Goal: Information Seeking & Learning: Learn about a topic

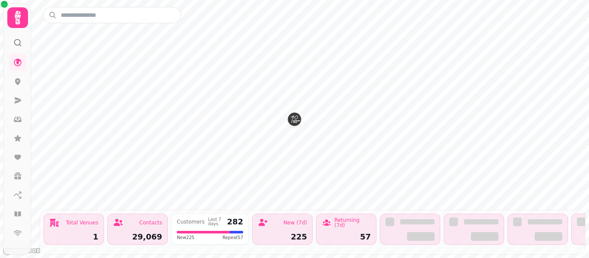
click at [13, 20] on icon at bounding box center [17, 17] width 17 height 17
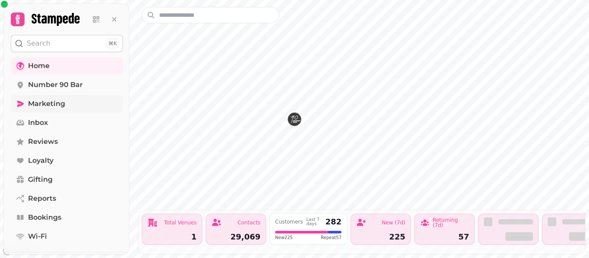
click at [83, 105] on link "Marketing" at bounding box center [67, 103] width 112 height 17
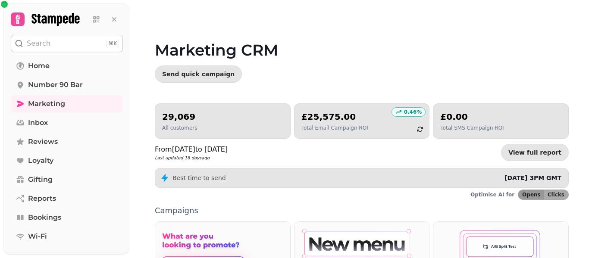
drag, startPoint x: 588, startPoint y: 104, endPoint x: 589, endPoint y: 155, distance: 51.8
click at [589, 155] on video at bounding box center [294, 108] width 589 height 216
drag, startPoint x: 587, startPoint y: 122, endPoint x: 589, endPoint y: 159, distance: 36.2
click at [589, 159] on video at bounding box center [294, 108] width 589 height 216
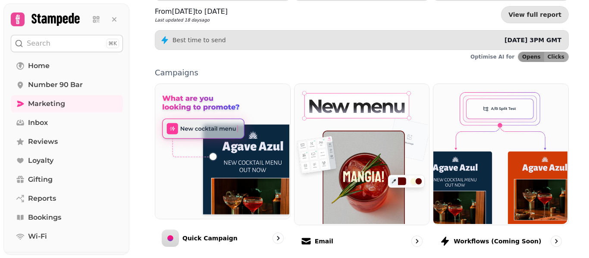
scroll to position [155, 0]
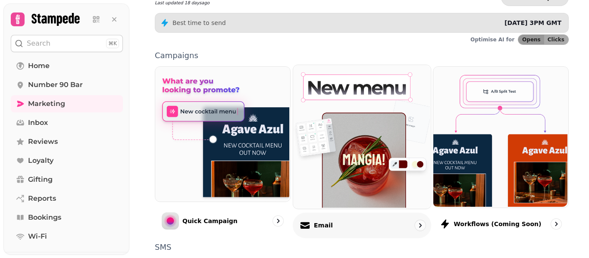
click at [353, 230] on div "Email" at bounding box center [362, 225] width 138 height 25
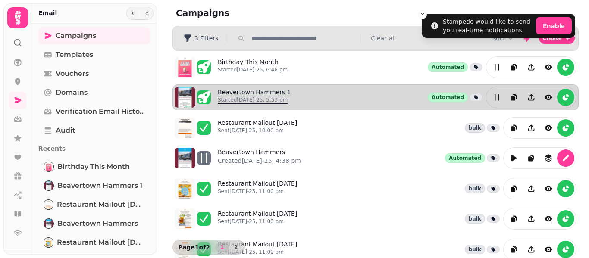
click at [267, 100] on p "Started [DATE]-25, 5:53 pm" at bounding box center [254, 100] width 73 height 7
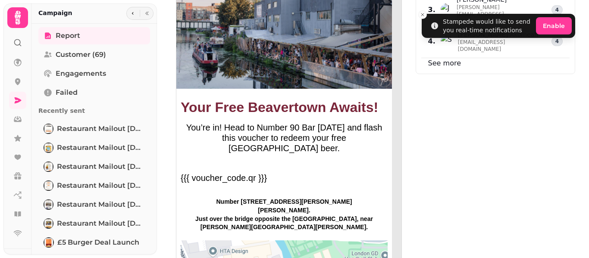
scroll to position [1089, 0]
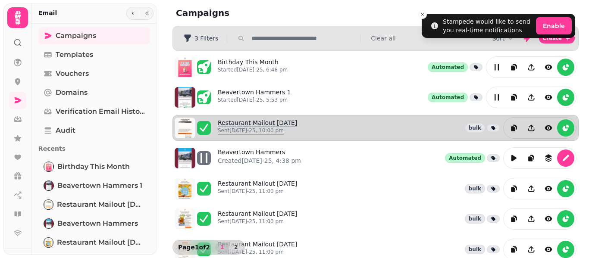
click at [243, 122] on link "Restaurant Mailout [DATE] Sent [DATE]-25, 10:00 pm" at bounding box center [257, 128] width 79 height 19
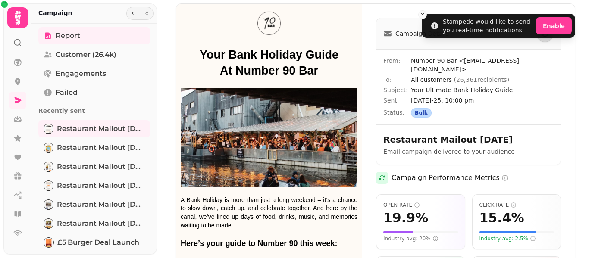
scroll to position [3, 0]
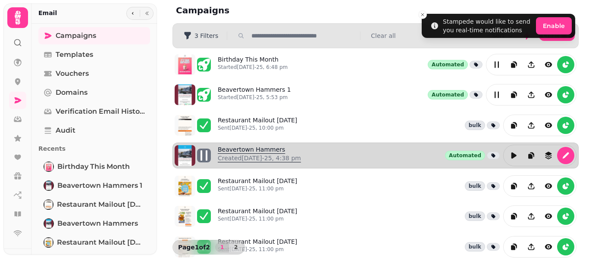
click at [256, 157] on p "Created [DATE]-25, 4:38 pm" at bounding box center [259, 158] width 83 height 9
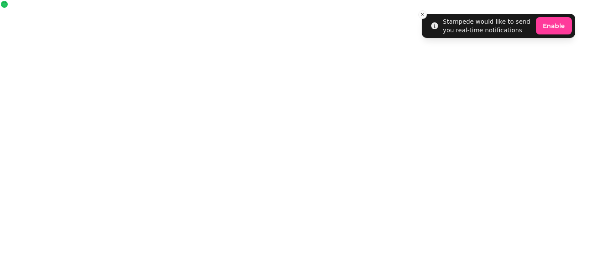
select select "**********"
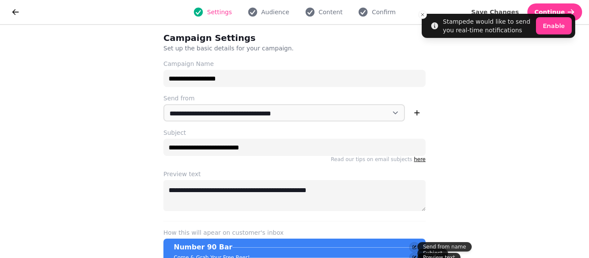
click at [7, 17] on div at bounding box center [18, 11] width 22 height 17
click at [9, 17] on button "go back" at bounding box center [15, 11] width 17 height 17
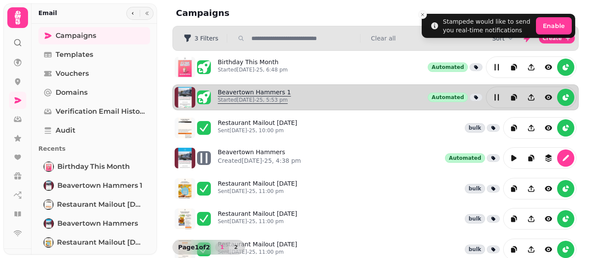
click at [260, 98] on p "Started [DATE]-25, 5:53 pm" at bounding box center [254, 100] width 73 height 7
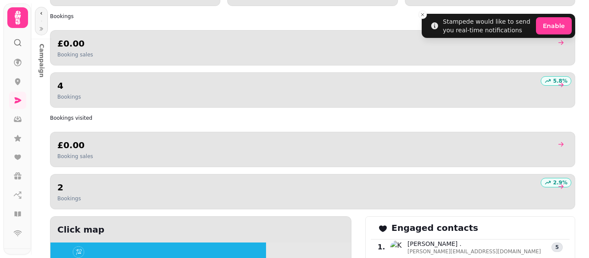
scroll to position [795, 0]
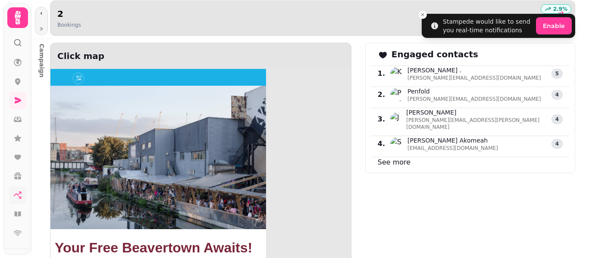
click at [20, 194] on icon at bounding box center [17, 195] width 9 height 9
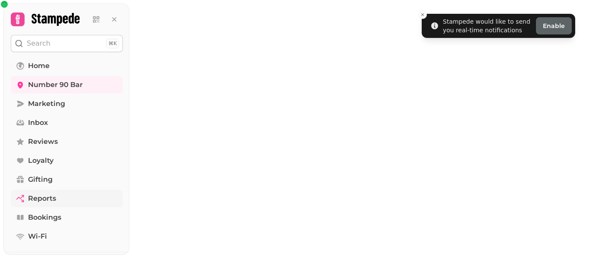
select select "**"
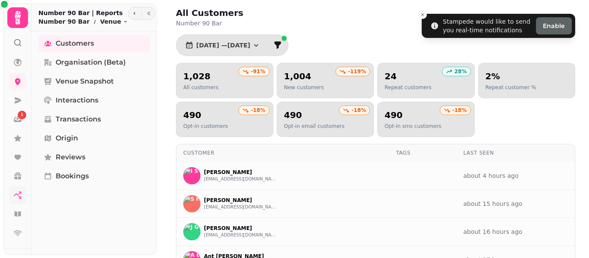
click at [16, 24] on icon at bounding box center [17, 17] width 17 height 17
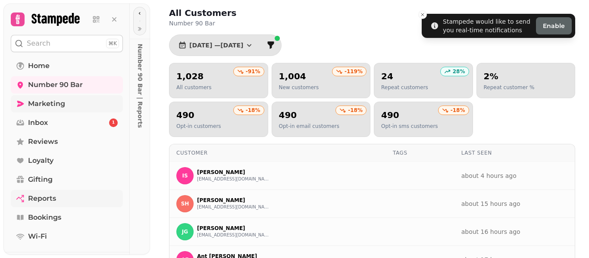
click at [69, 104] on link "Marketing" at bounding box center [67, 103] width 112 height 17
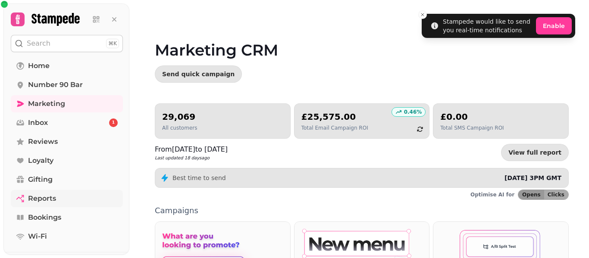
drag, startPoint x: 589, startPoint y: 70, endPoint x: 587, endPoint y: 199, distance: 128.5
click at [587, 199] on video at bounding box center [294, 108] width 589 height 216
drag, startPoint x: 587, startPoint y: 122, endPoint x: 585, endPoint y: 242, distance: 119.5
click at [586, 239] on div "Marketing CRM Send quick campaign 29,069 All customers 0.46 % £25,575.00 Total …" at bounding box center [359, 129] width 460 height 258
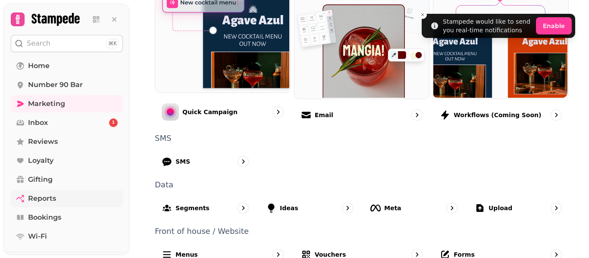
scroll to position [280, 0]
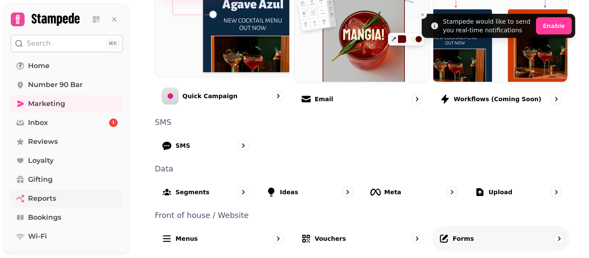
click at [490, 244] on div "Forms" at bounding box center [501, 238] width 138 height 25
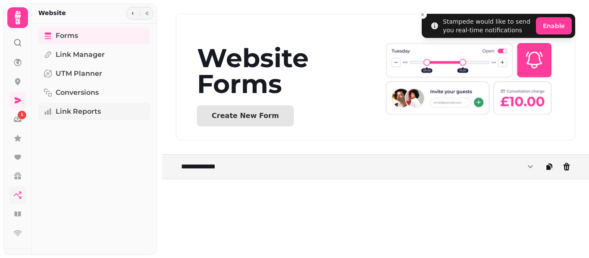
click at [90, 109] on span "Link Reports" at bounding box center [78, 112] width 45 height 10
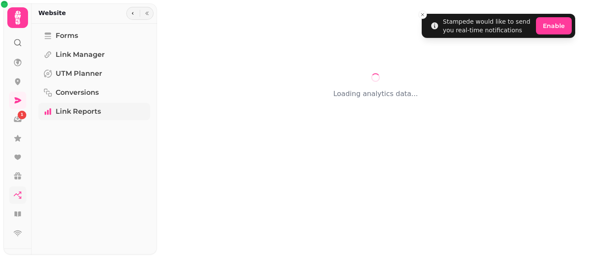
select select "**"
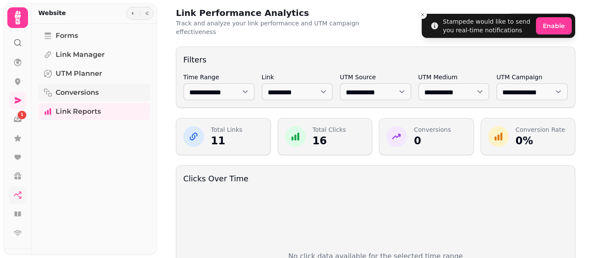
click at [78, 97] on span "Conversions" at bounding box center [77, 93] width 43 height 10
select select "**"
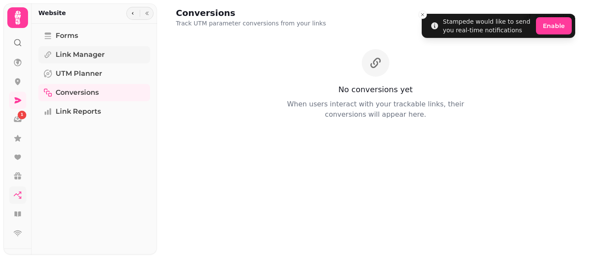
click at [88, 51] on span "Link Manager" at bounding box center [80, 55] width 49 height 10
select select "**"
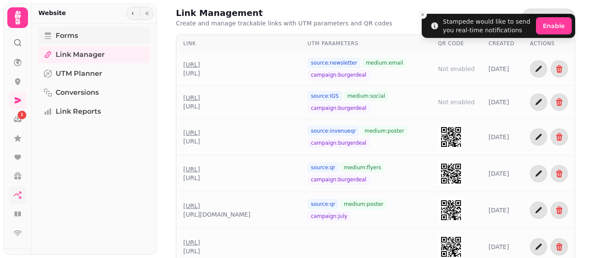
click at [71, 37] on span "Forms" at bounding box center [67, 36] width 22 height 10
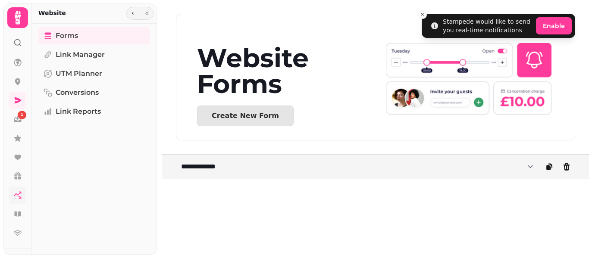
click at [23, 14] on icon at bounding box center [17, 17] width 17 height 17
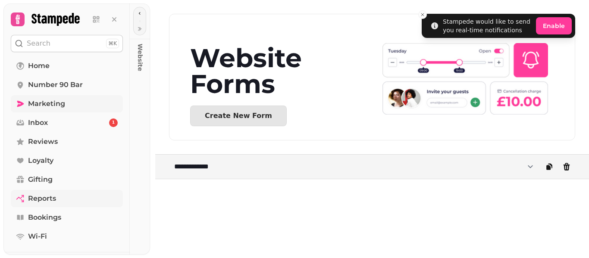
click at [53, 105] on span "Marketing" at bounding box center [46, 104] width 37 height 10
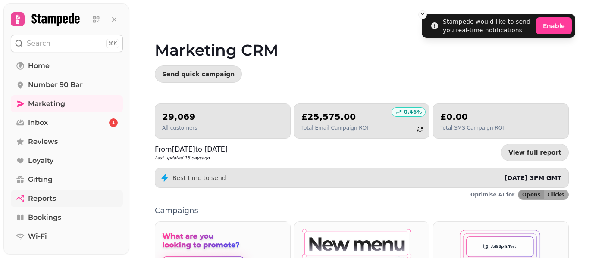
drag, startPoint x: 587, startPoint y: 92, endPoint x: 587, endPoint y: 195, distance: 102.6
click at [587, 195] on video at bounding box center [294, 108] width 589 height 216
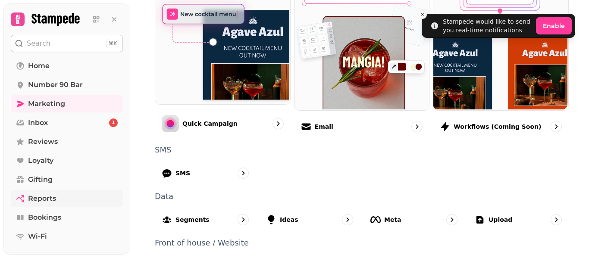
scroll to position [280, 0]
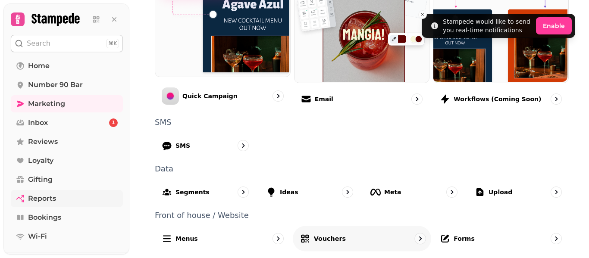
click at [314, 238] on p "Vouchers" at bounding box center [330, 238] width 32 height 9
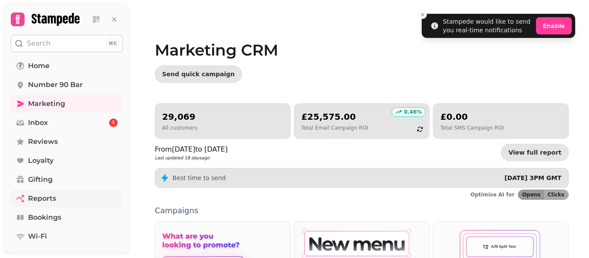
select select "**"
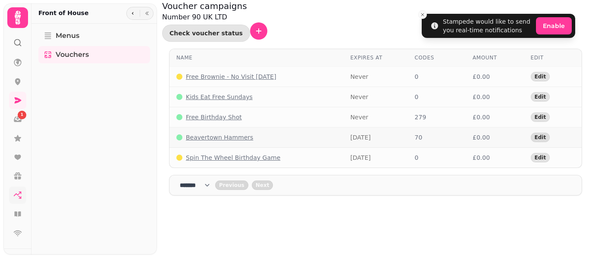
click at [220, 133] on p "Beavertown Hammers" at bounding box center [219, 137] width 67 height 9
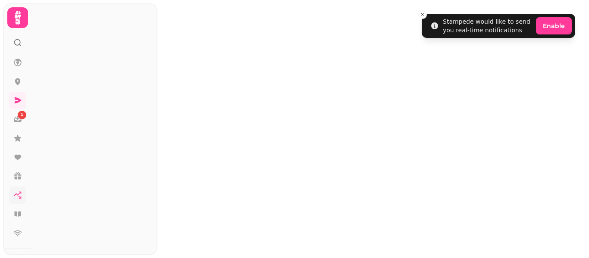
select select "**"
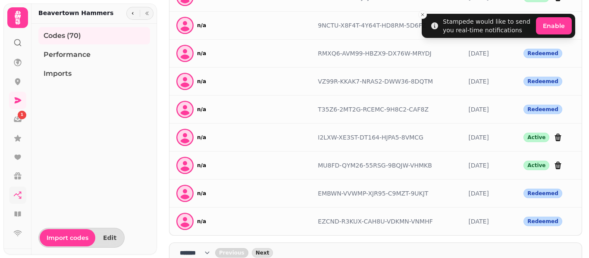
scroll to position [502, 0]
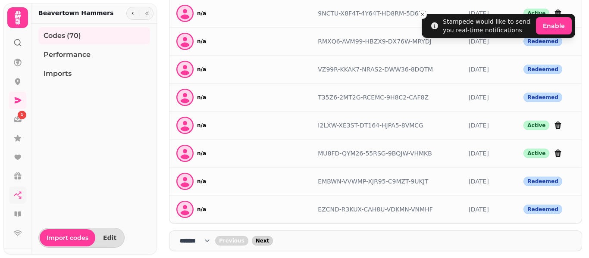
click at [262, 240] on span "Next" at bounding box center [263, 240] width 14 height 5
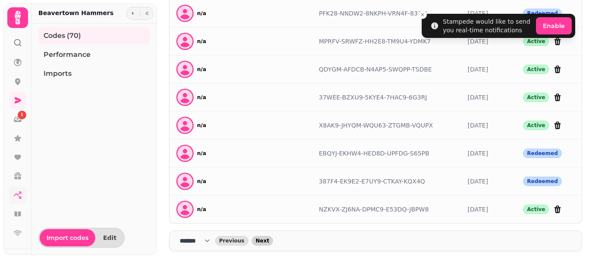
click at [264, 238] on span "Next" at bounding box center [263, 240] width 14 height 5
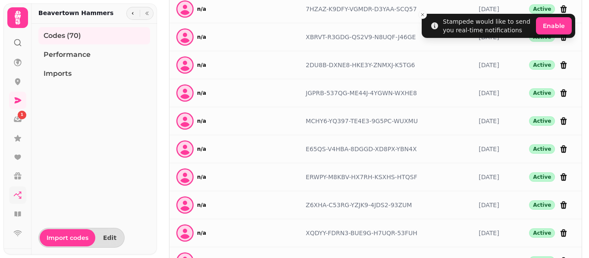
scroll to position [362, 0]
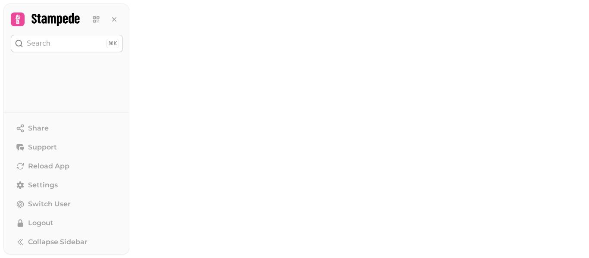
select select "**"
